Goal: Find contact information: Find contact information

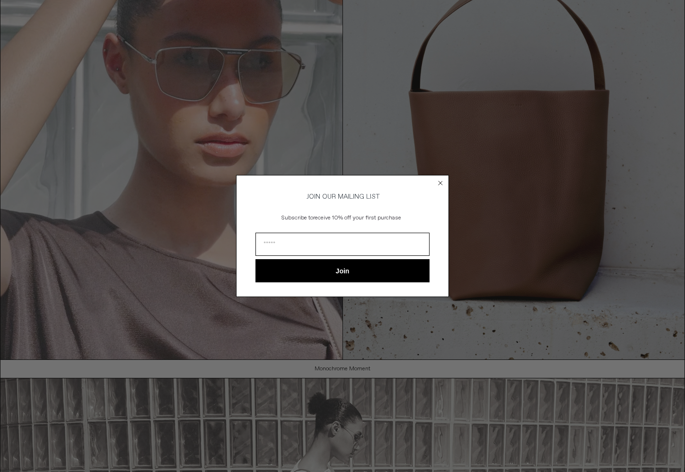
scroll to position [105, 0]
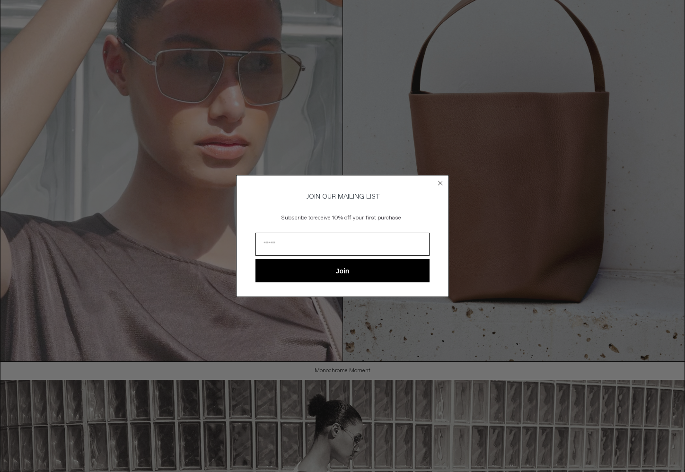
click at [441, 179] on icon "Close dialog" at bounding box center [440, 182] width 9 height 9
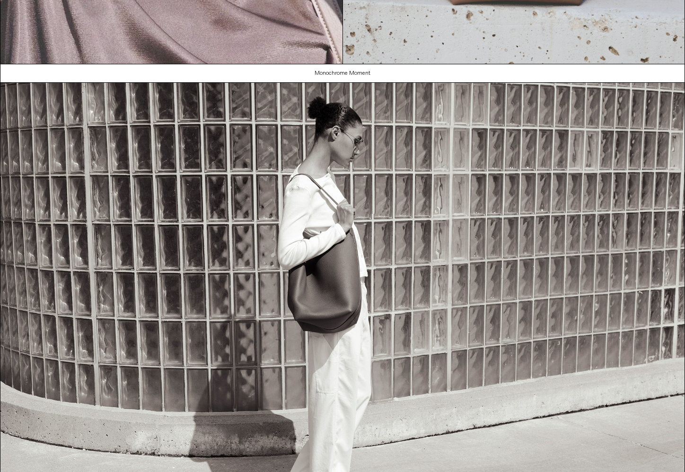
scroll to position [228, 0]
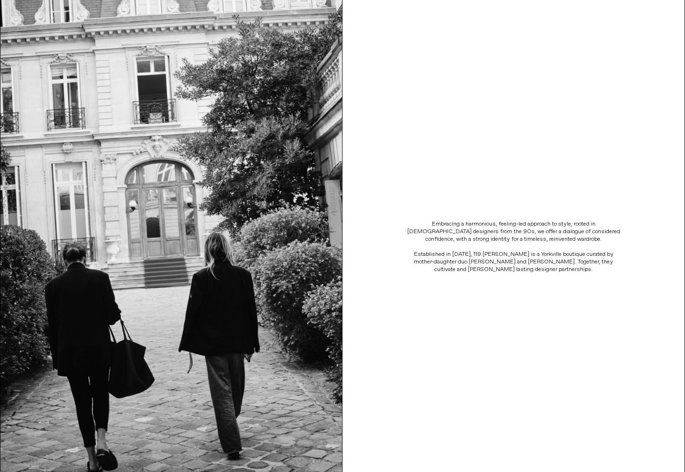
scroll to position [116, 0]
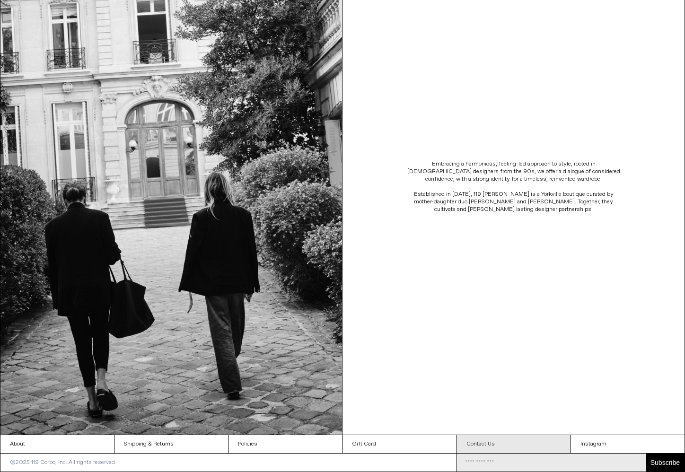
click at [482, 445] on link "Contact Us" at bounding box center [514, 444] width 114 height 18
